Goal: Browse casually

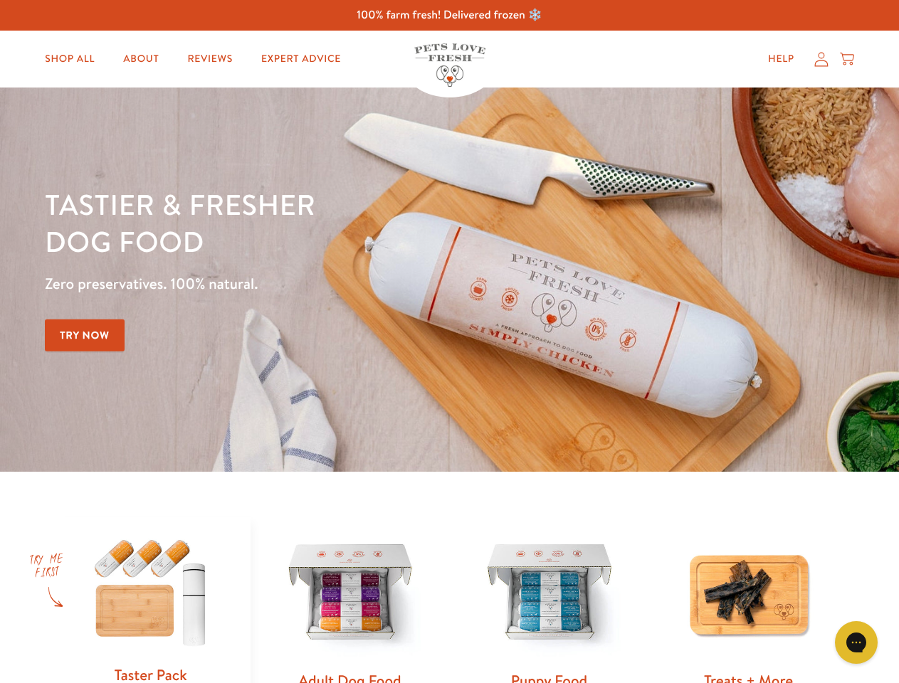
click at [449, 342] on div "Tastier & fresher dog food Zero preservatives. 100% natural. Try Now" at bounding box center [314, 280] width 539 height 188
click at [856, 642] on icon "Gorgias live chat" at bounding box center [856, 642] width 14 height 14
